Goal: Task Accomplishment & Management: Manage account settings

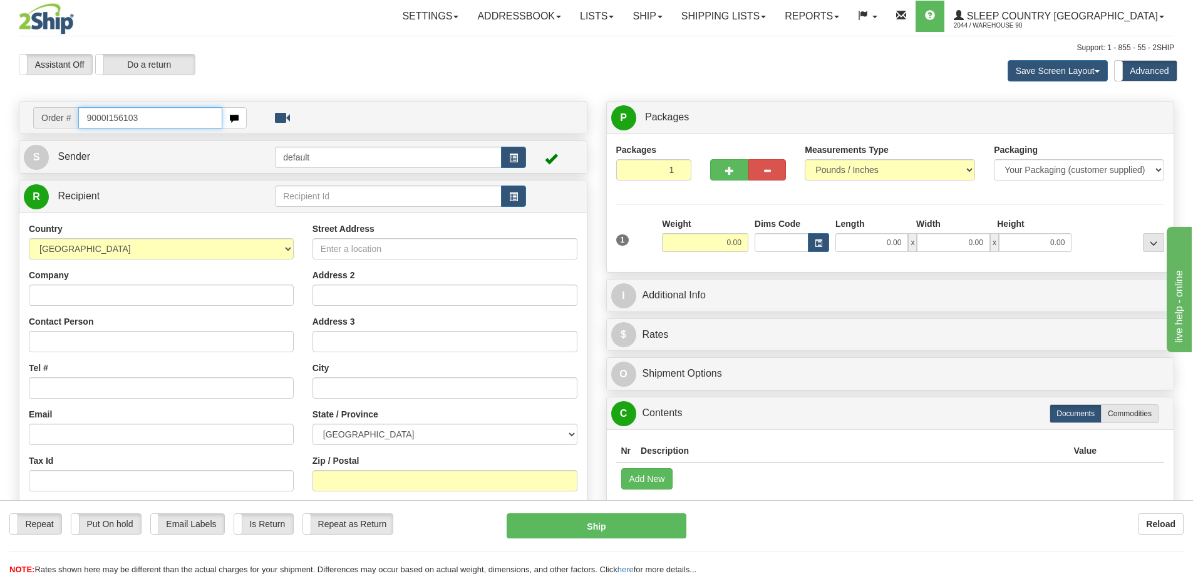
type input "9000I156103"
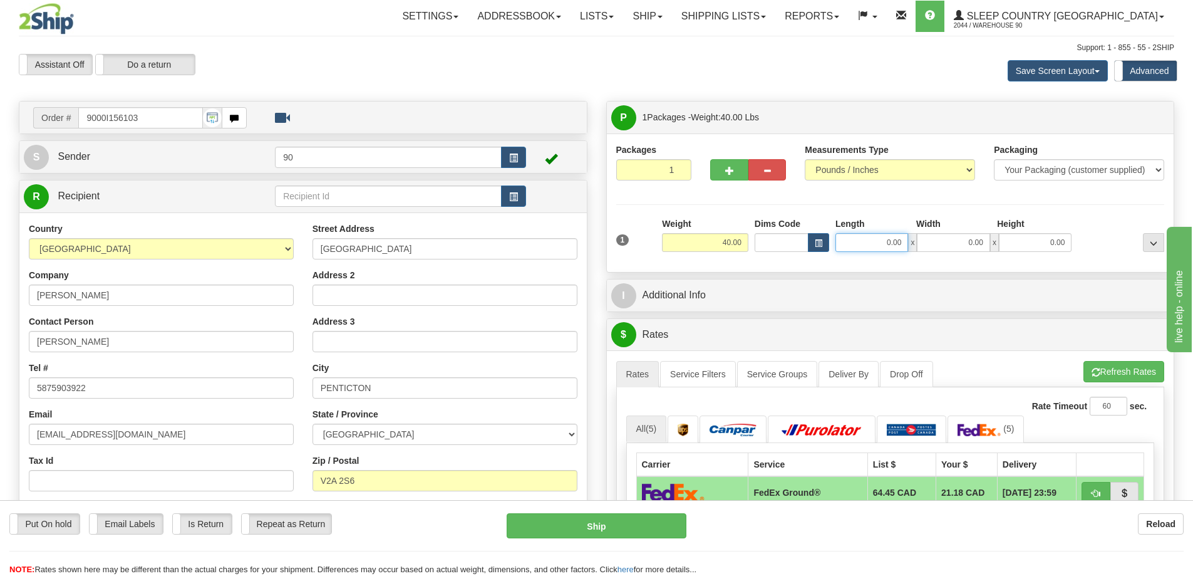
drag, startPoint x: 874, startPoint y: 242, endPoint x: 970, endPoint y: 237, distance: 96.0
click at [968, 244] on div "0.00 x 0.00 x 0.00" at bounding box center [954, 242] width 236 height 19
type input "41.00"
drag, startPoint x: 958, startPoint y: 241, endPoint x: 1015, endPoint y: 242, distance: 56.4
click at [1014, 244] on div "41.00 x 0.00 x 0.00" at bounding box center [954, 242] width 236 height 19
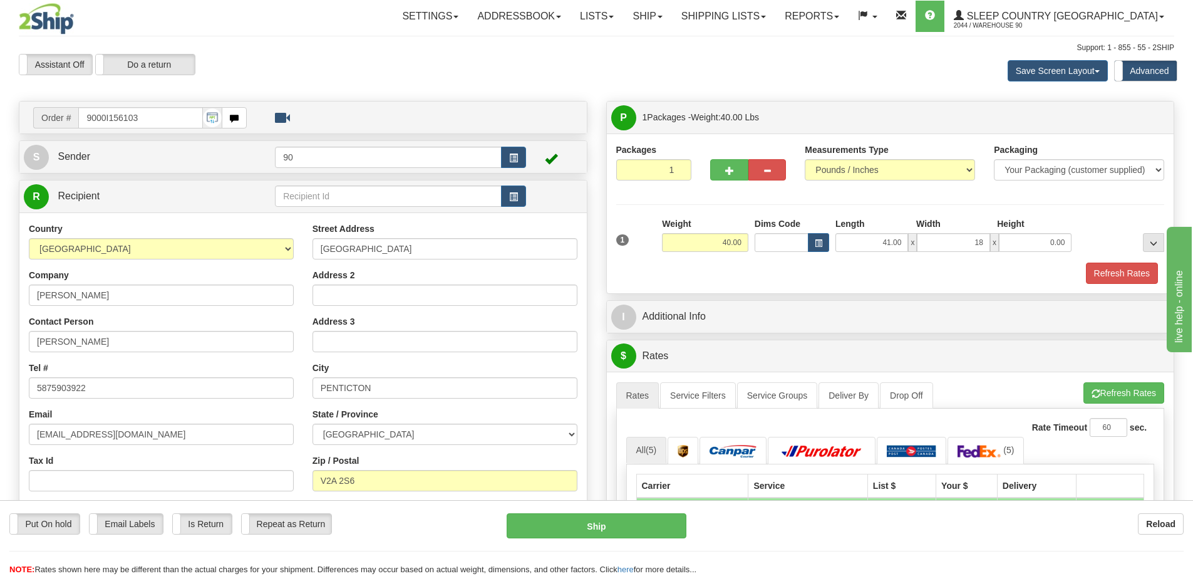
type input "18.00"
drag, startPoint x: 1040, startPoint y: 230, endPoint x: 1053, endPoint y: 242, distance: 18.2
click at [1052, 242] on div "Length Width Height 41.00 x 18.00 x 0.00" at bounding box center [953, 234] width 242 height 34
drag, startPoint x: 1038, startPoint y: 241, endPoint x: 1135, endPoint y: 247, distance: 97.3
click at [1135, 248] on div "1 Weight 40.00 Dims Code x x" at bounding box center [890, 239] width 555 height 44
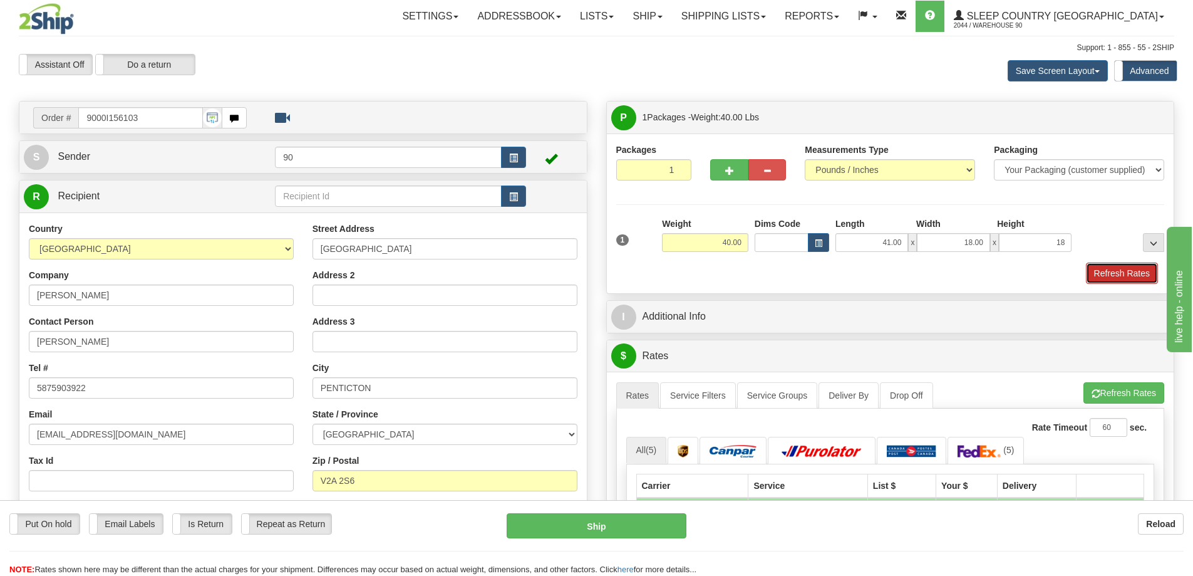
type input "18.00"
click at [1129, 271] on button "Refresh Rates" at bounding box center [1122, 272] width 72 height 21
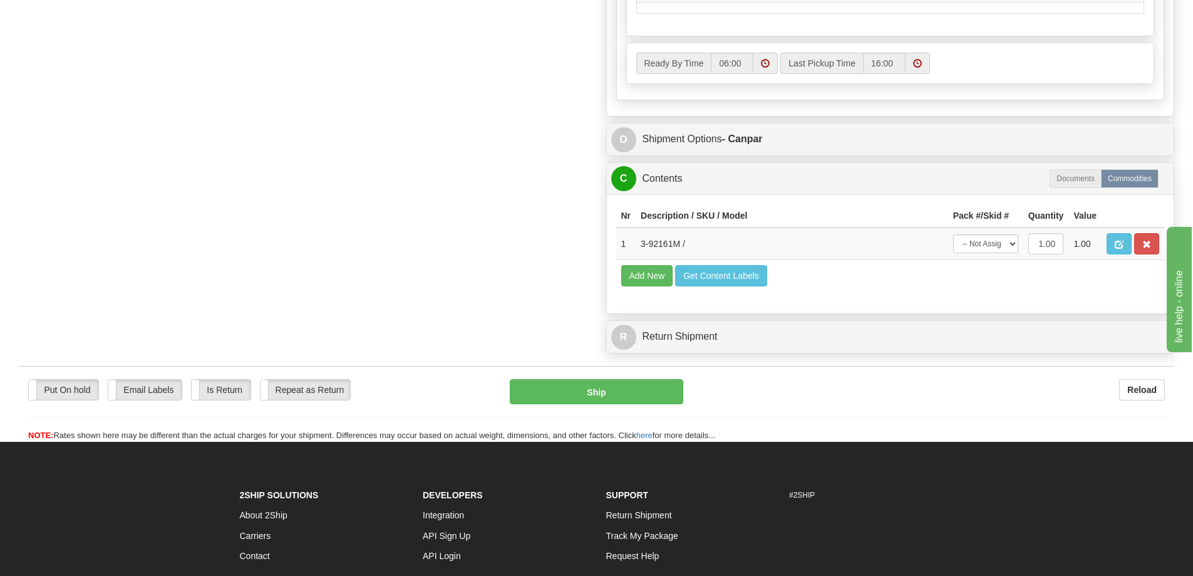
scroll to position [689, 0]
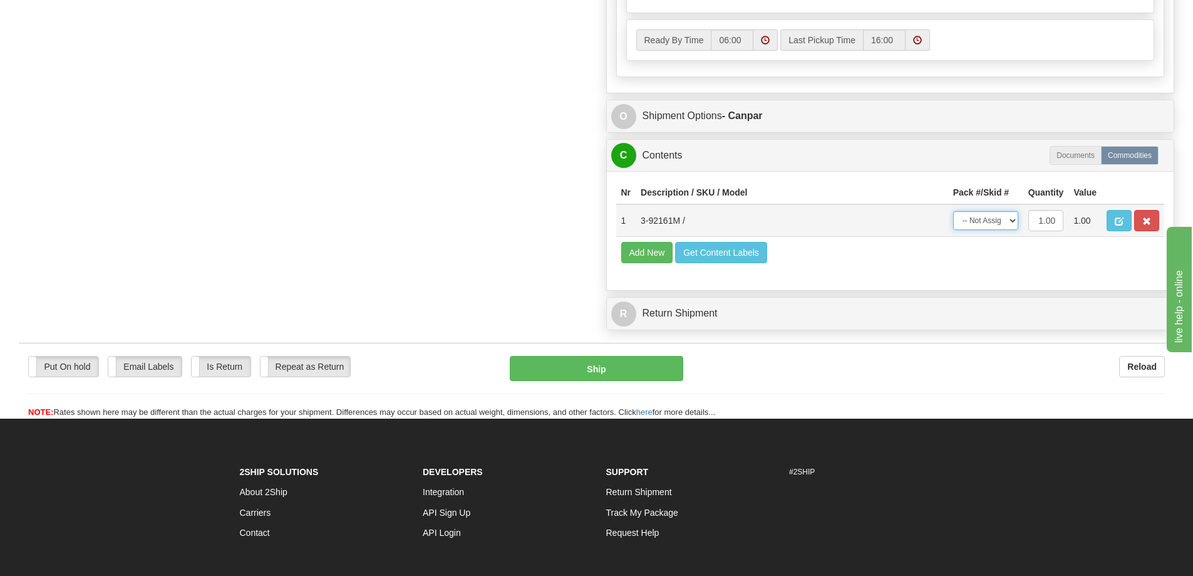
click at [990, 220] on select "-- Not Assigned -- Package 1" at bounding box center [985, 220] width 65 height 19
select select "0"
click at [953, 211] on select "-- Not Assigned -- Package 1" at bounding box center [985, 220] width 65 height 19
click at [671, 366] on button "Ship" at bounding box center [597, 368] width 174 height 25
type input "1"
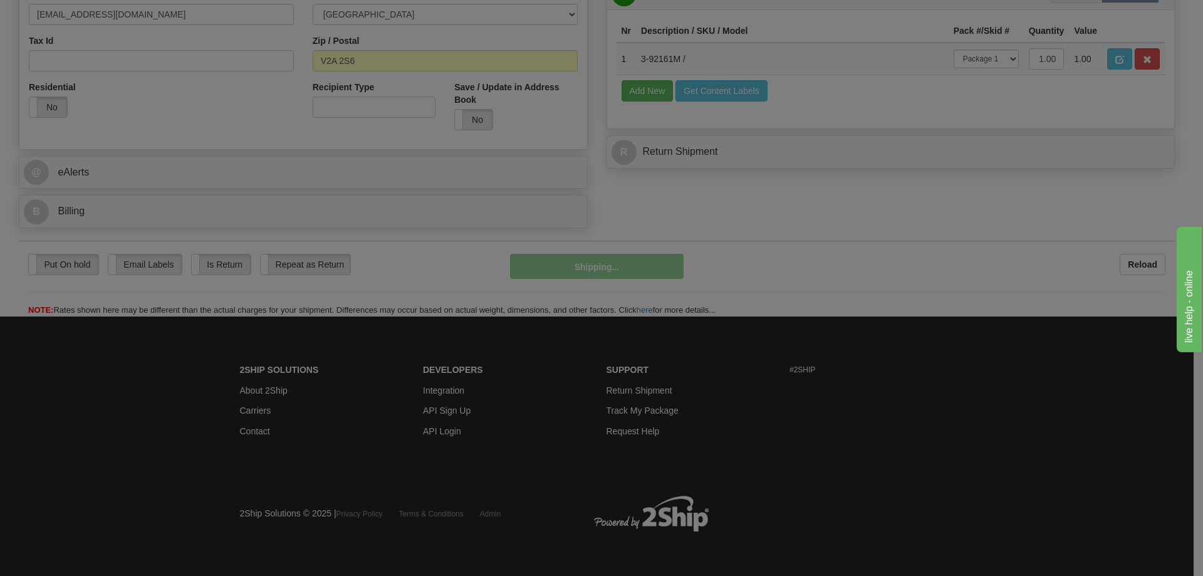
scroll to position [361, 0]
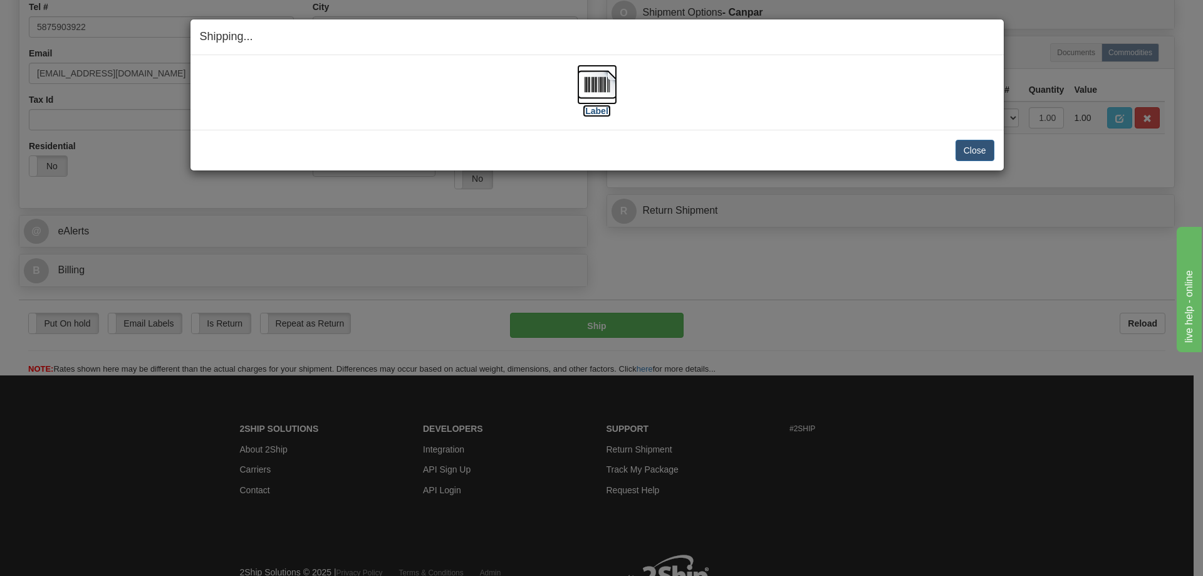
click at [603, 110] on label "[Label]" at bounding box center [597, 111] width 29 height 13
click at [978, 156] on button "Close" at bounding box center [974, 150] width 39 height 21
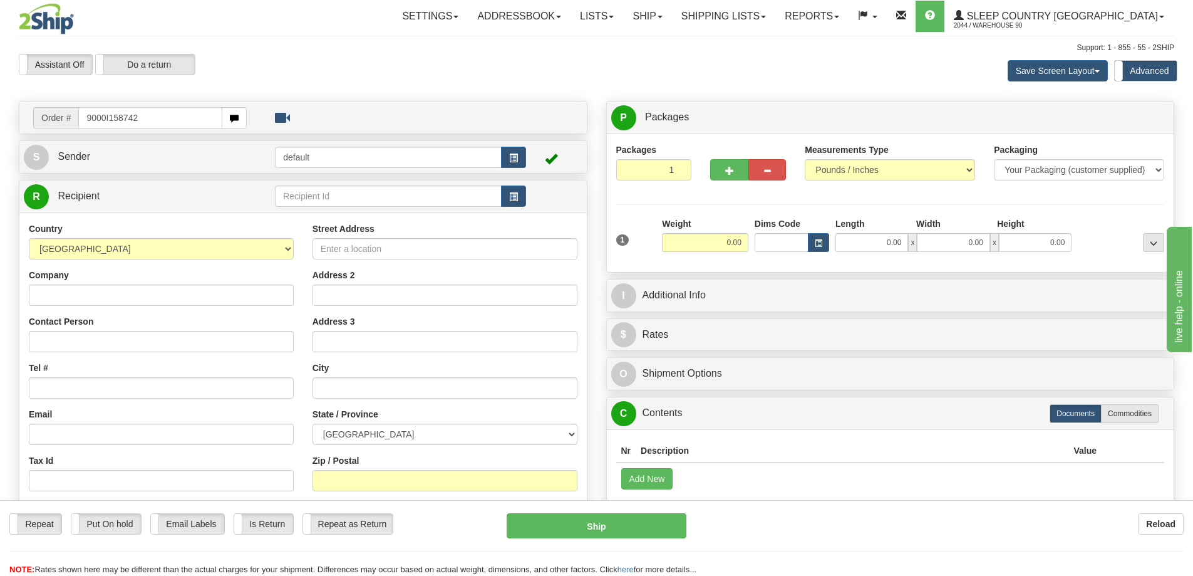
type input "9000I158742"
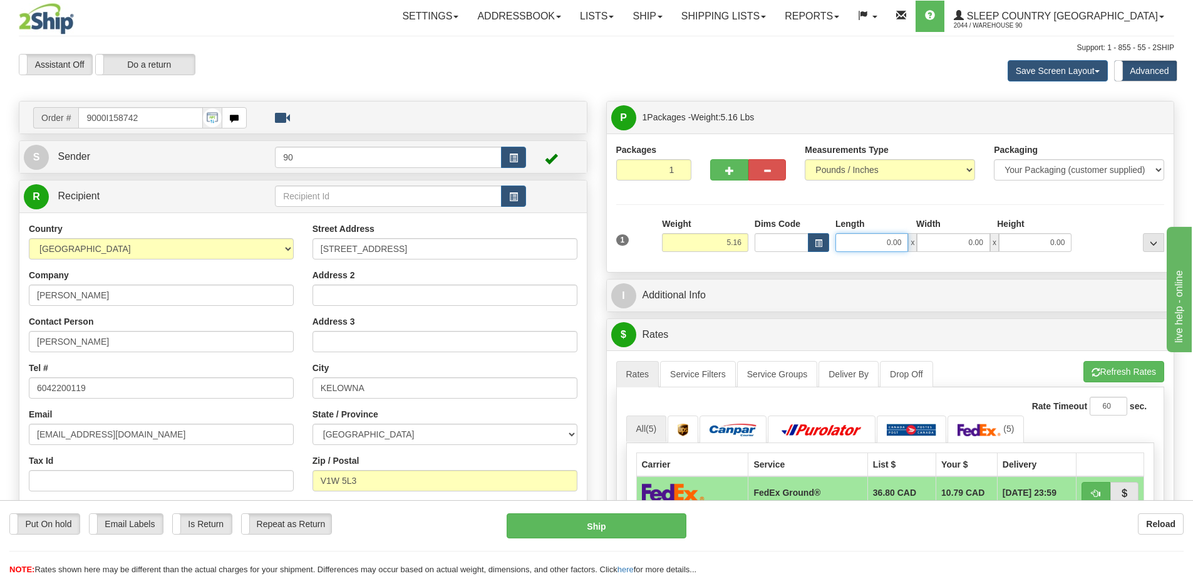
drag, startPoint x: 874, startPoint y: 243, endPoint x: 956, endPoint y: 250, distance: 82.3
click at [955, 251] on div "0.00 x 0.00 x 0.00" at bounding box center [954, 242] width 236 height 19
type input "17.00"
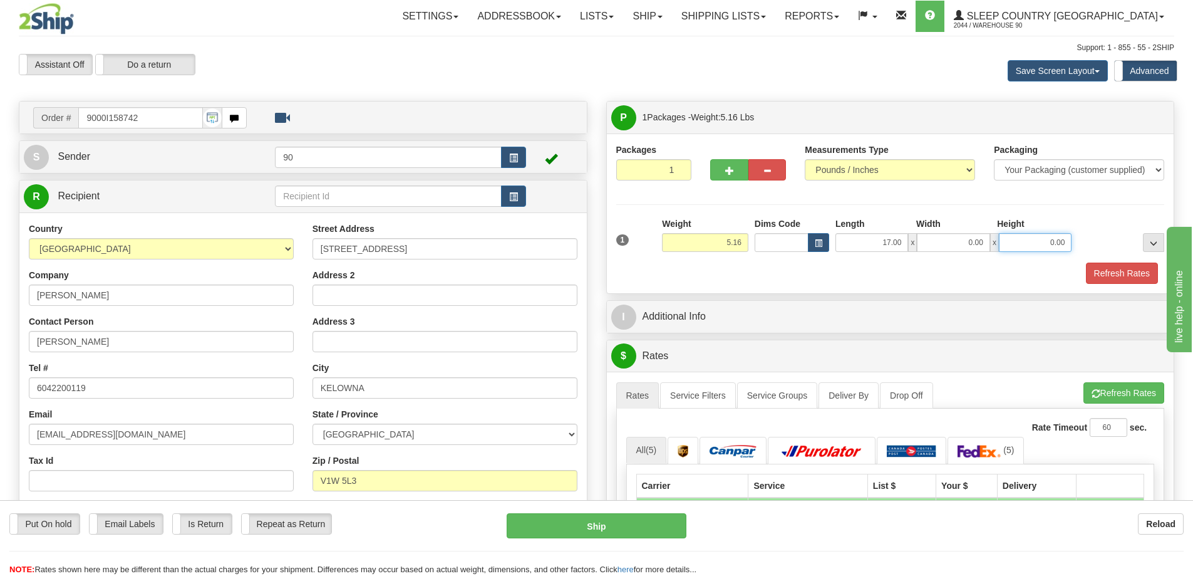
drag, startPoint x: 1021, startPoint y: 240, endPoint x: 1081, endPoint y: 242, distance: 59.6
click at [1081, 242] on div "1 Weight 5.16 Dims Code x x" at bounding box center [890, 239] width 555 height 44
type input "10.00"
drag, startPoint x: 968, startPoint y: 239, endPoint x: 1008, endPoint y: 240, distance: 40.1
click at [1008, 240] on div "17.00 x 0.00 x 10.00" at bounding box center [954, 242] width 236 height 19
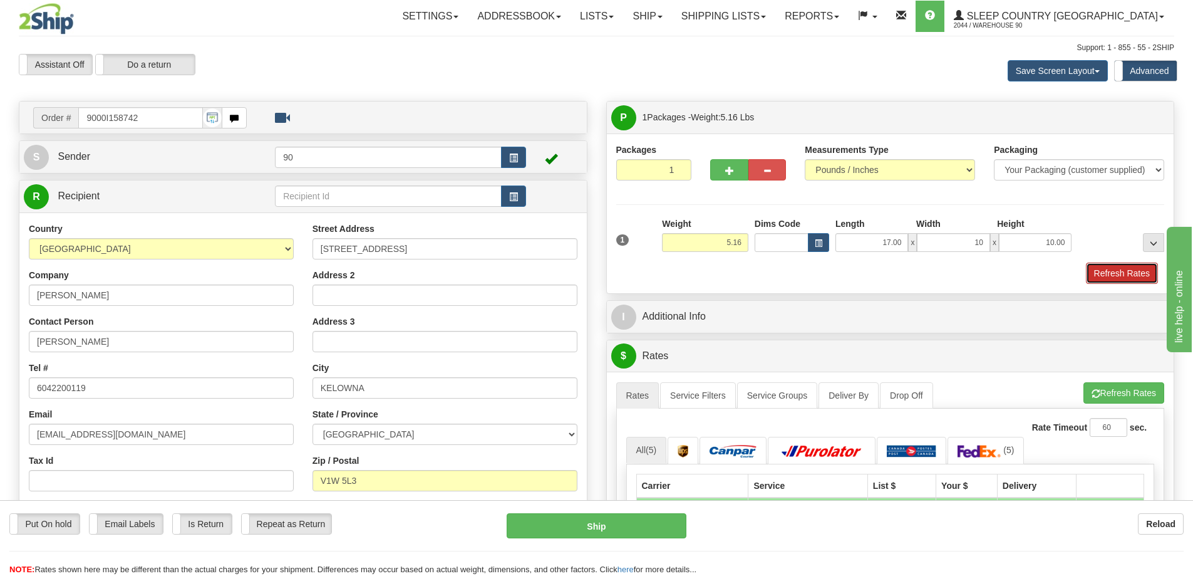
type input "10.00"
click at [1101, 276] on button "Refresh Rates" at bounding box center [1122, 272] width 72 height 21
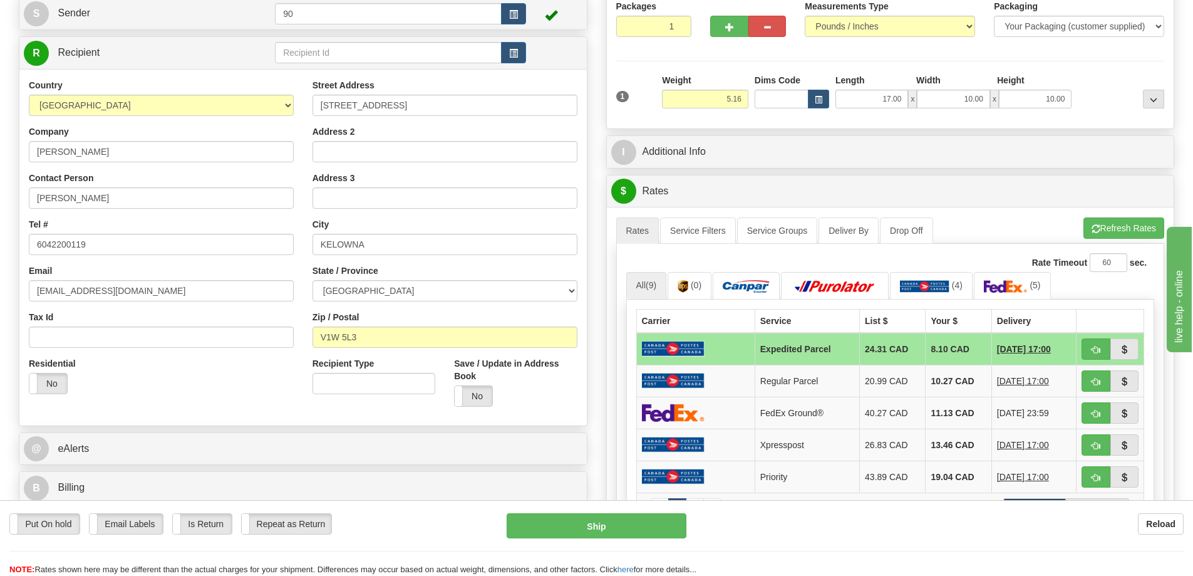
scroll to position [313, 0]
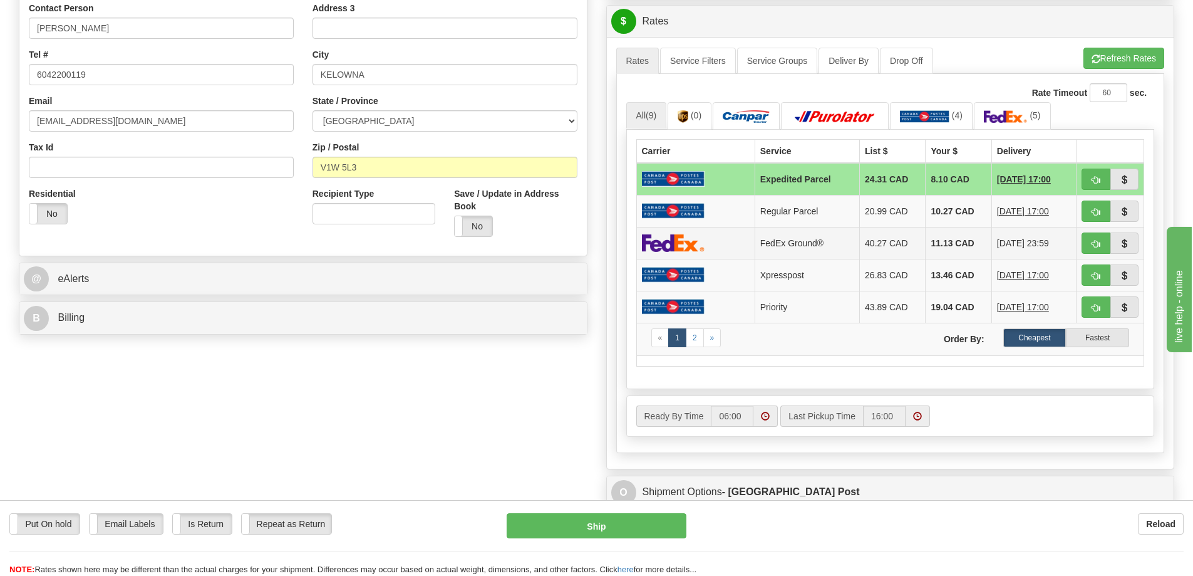
click at [935, 240] on td "11.13 CAD" at bounding box center [959, 243] width 66 height 32
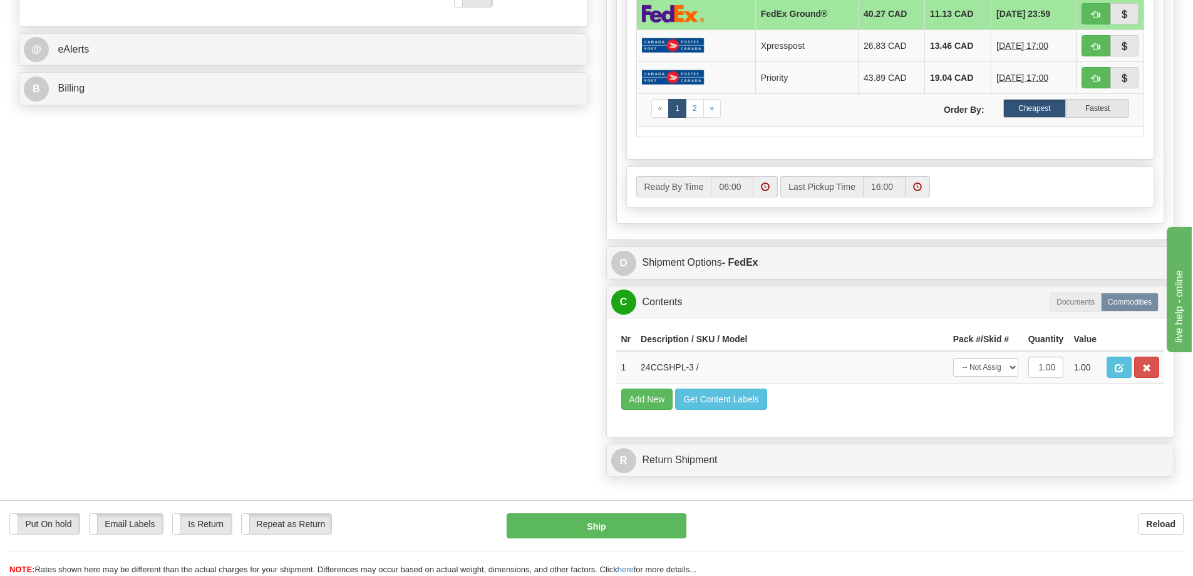
scroll to position [626, 0]
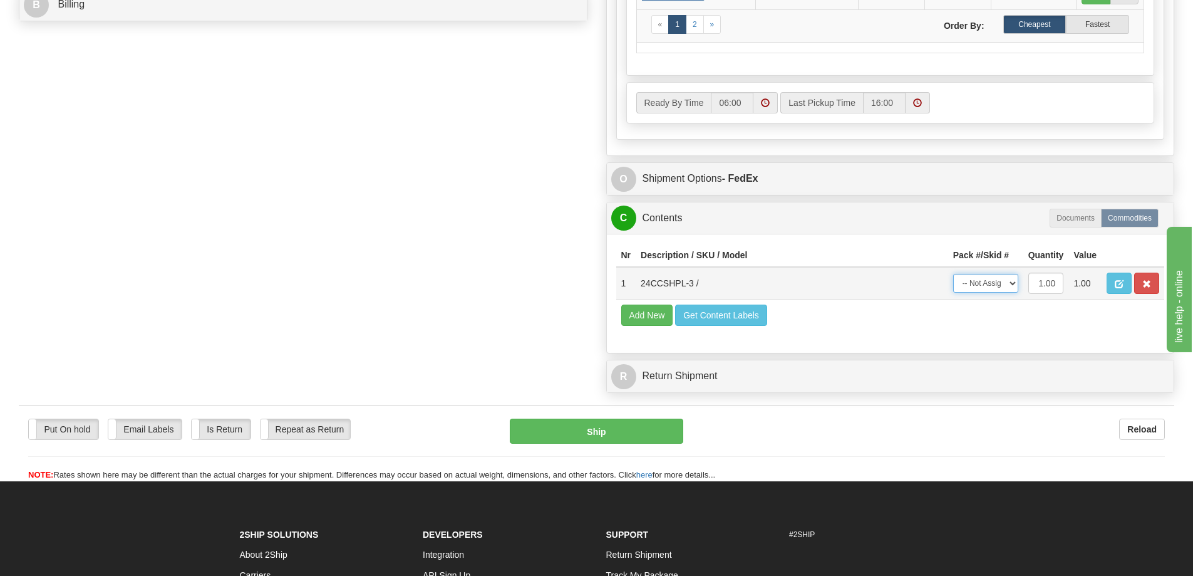
click at [991, 281] on select "-- Not Assigned -- Package 1" at bounding box center [985, 283] width 65 height 19
select select "0"
click at [953, 274] on select "-- Not Assigned -- Package 1" at bounding box center [985, 283] width 65 height 19
click at [648, 430] on button "Ship" at bounding box center [597, 430] width 174 height 25
type input "92"
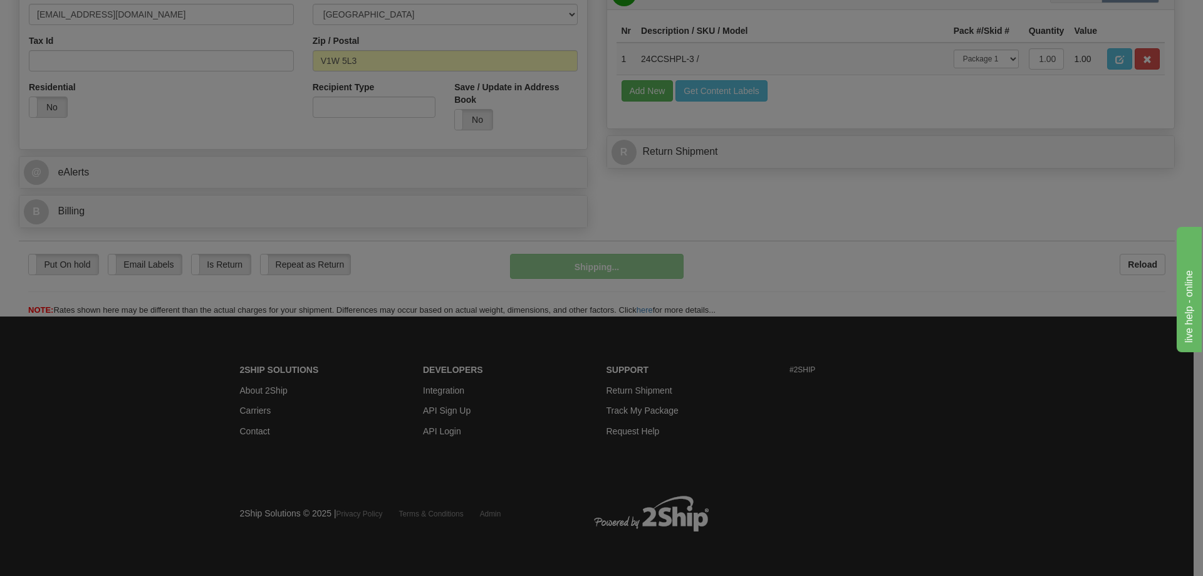
scroll to position [420, 0]
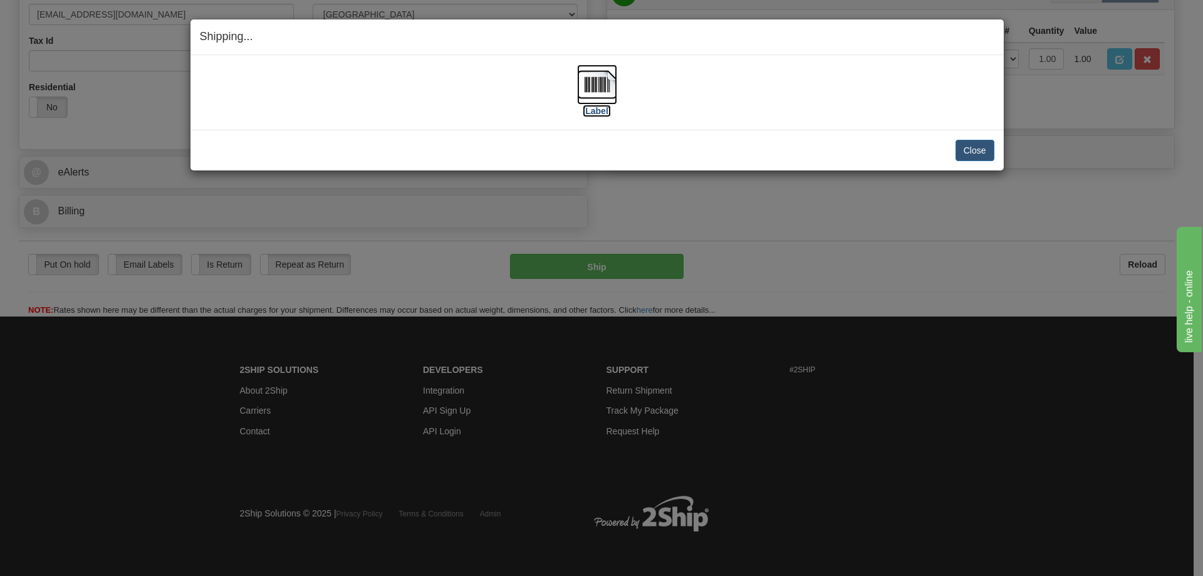
click at [599, 109] on label "[Label]" at bounding box center [597, 111] width 29 height 13
click at [972, 157] on button "Close" at bounding box center [974, 150] width 39 height 21
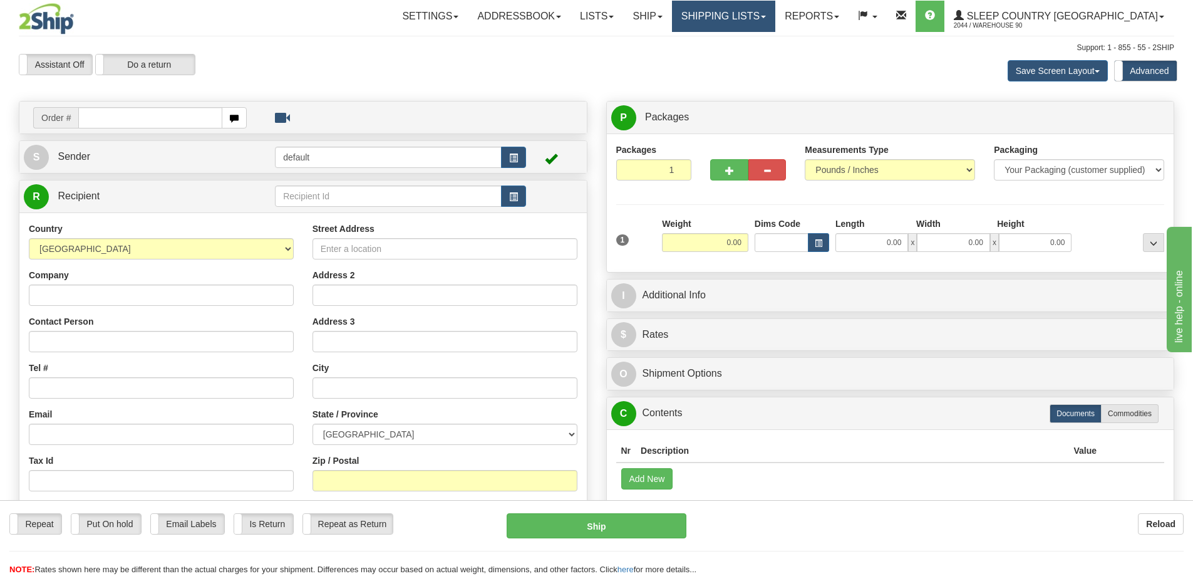
click at [775, 14] on link "Shipping lists" at bounding box center [723, 16] width 103 height 31
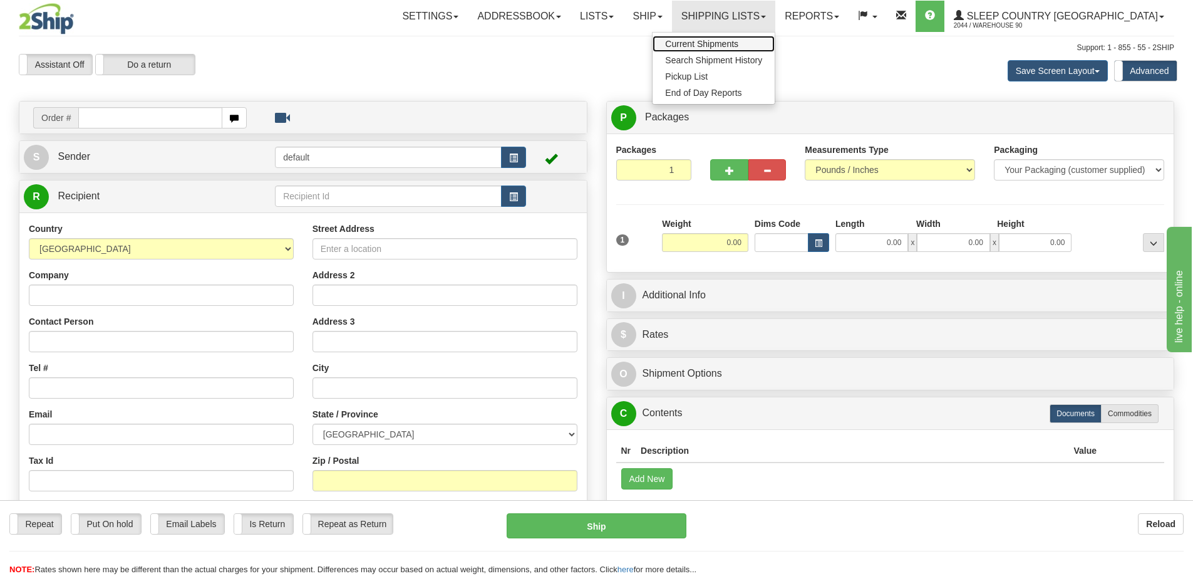
click at [739, 40] on span "Current Shipments" at bounding box center [701, 44] width 73 height 10
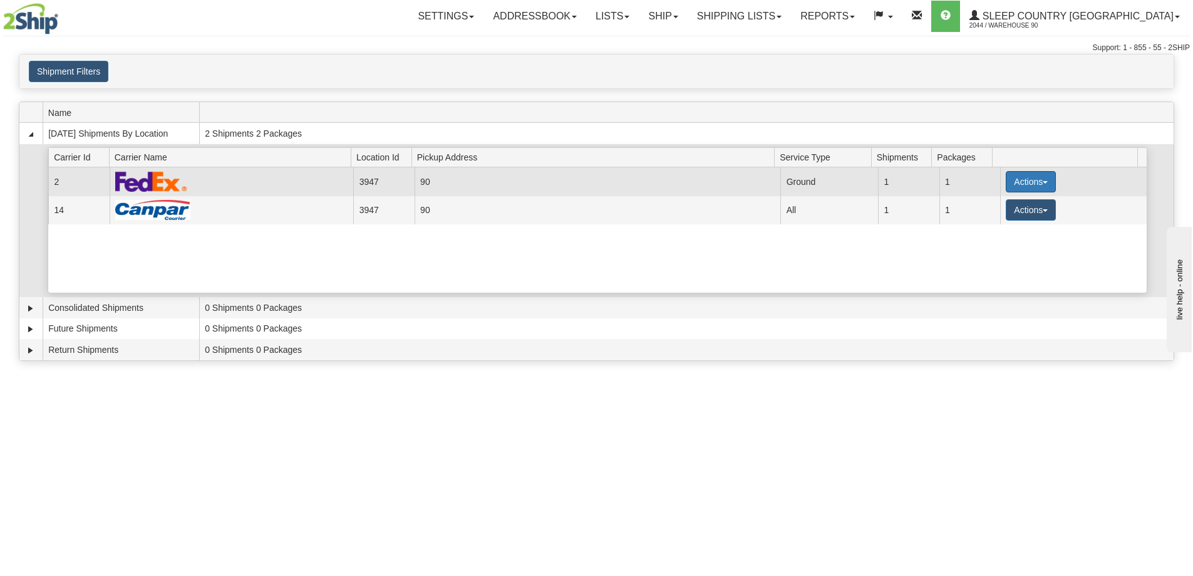
click at [1031, 180] on button "Actions" at bounding box center [1031, 181] width 50 height 21
click at [1002, 222] on link "Close" at bounding box center [1005, 222] width 100 height 16
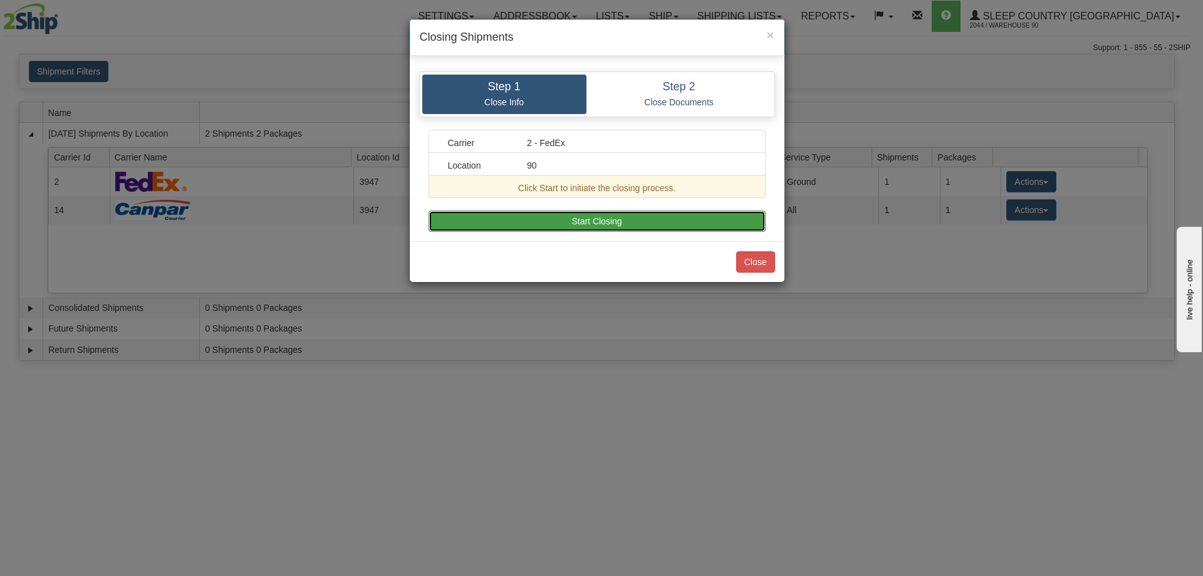
click at [609, 218] on button "Start Closing" at bounding box center [596, 220] width 337 height 21
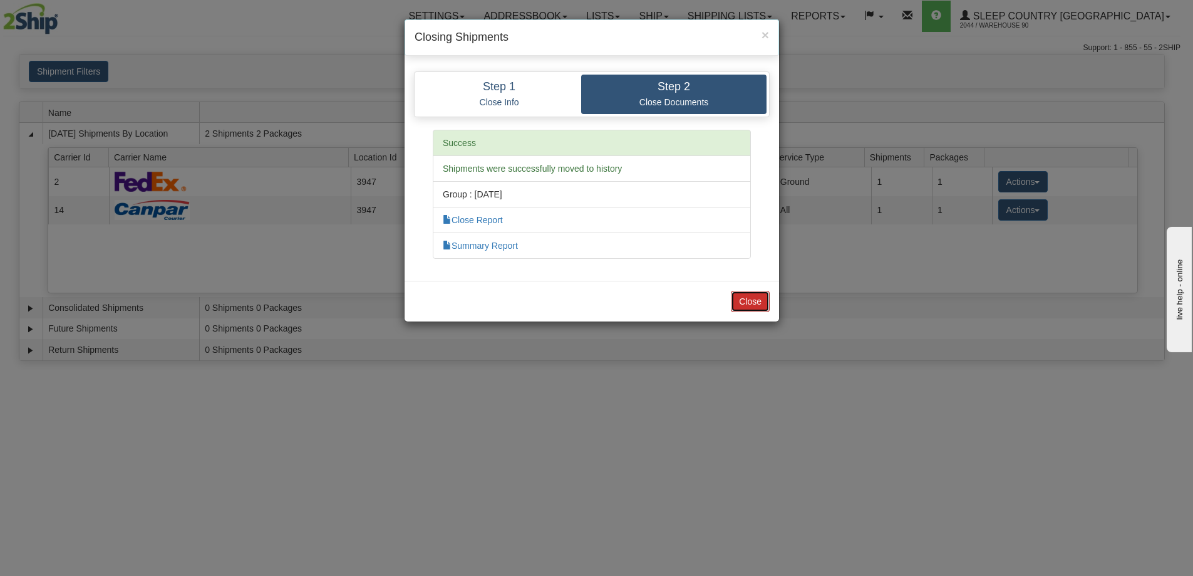
click at [760, 304] on button "Close" at bounding box center [750, 301] width 39 height 21
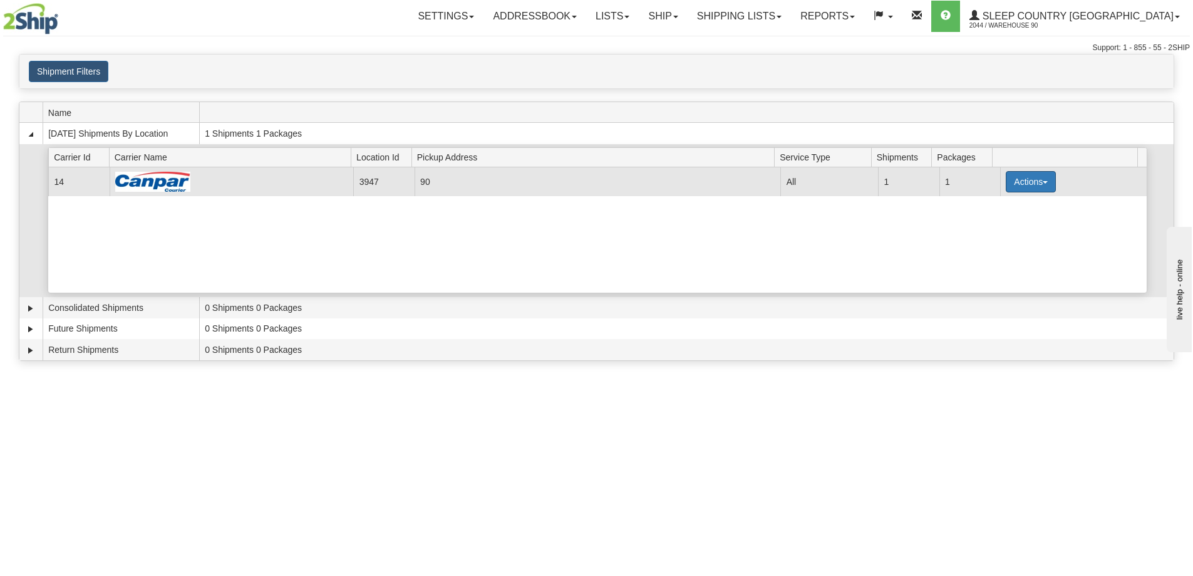
click at [1018, 177] on button "Actions" at bounding box center [1031, 181] width 50 height 21
click at [995, 221] on span "Close" at bounding box center [982, 221] width 29 height 9
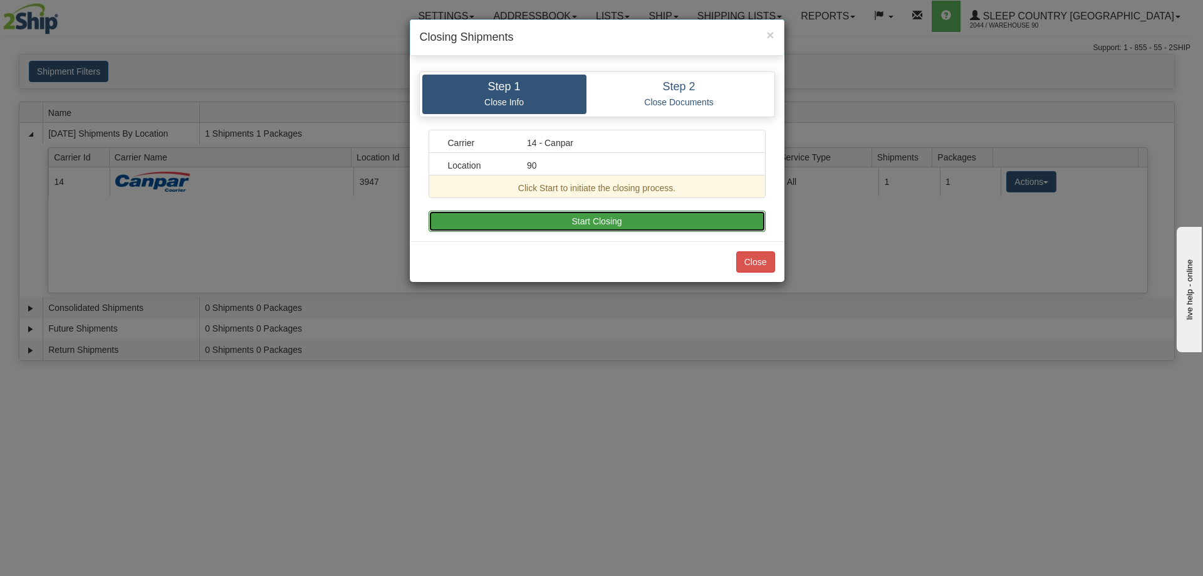
click at [717, 215] on button "Start Closing" at bounding box center [596, 220] width 337 height 21
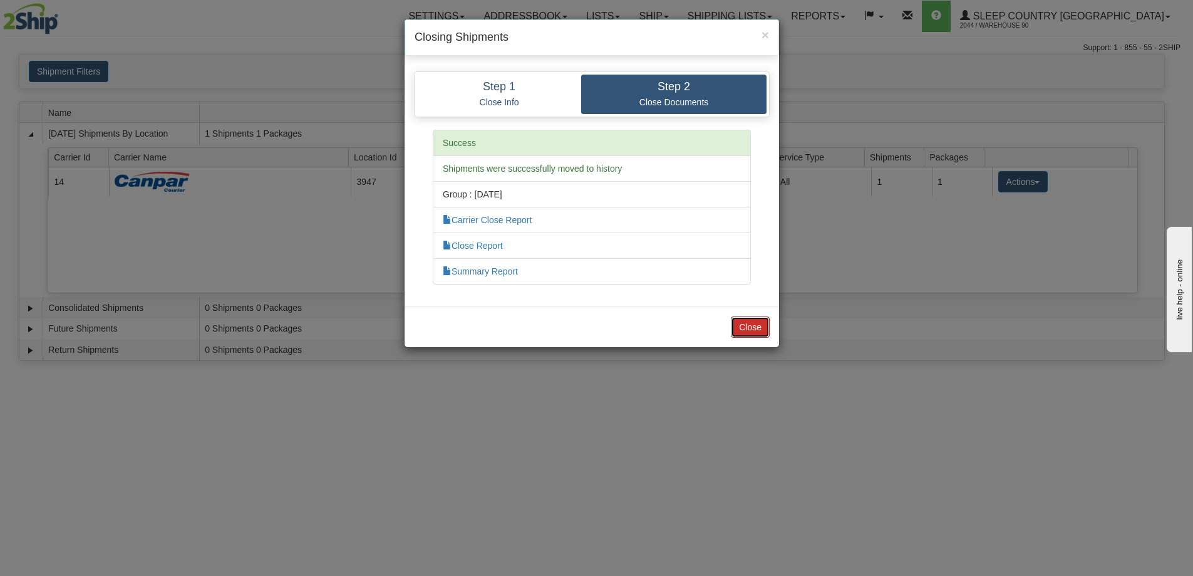
click at [742, 330] on button "Close" at bounding box center [750, 326] width 39 height 21
